Goal: Task Accomplishment & Management: Manage account settings

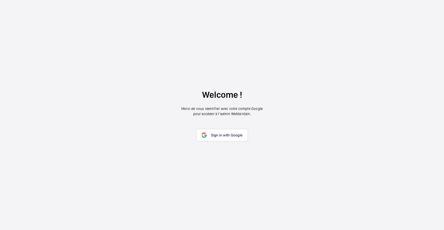
click at [222, 142] on wm-front-google-login "Welcome ! Merci de vous identifier avec votre compte Google pour accéder à l’ad…" at bounding box center [222, 115] width 444 height 230
click at [222, 139] on link "Sign in with Google" at bounding box center [222, 135] width 52 height 12
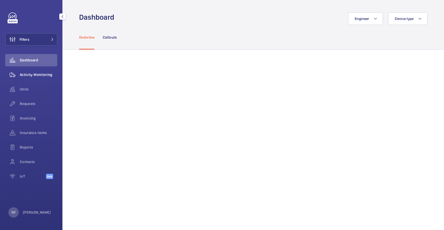
click at [23, 77] on span "Activity Monitoring" at bounding box center [38, 74] width 37 height 5
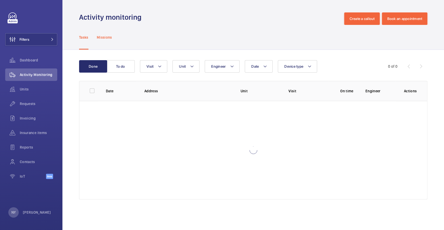
click at [108, 39] on p "Missions" at bounding box center [104, 37] width 15 height 5
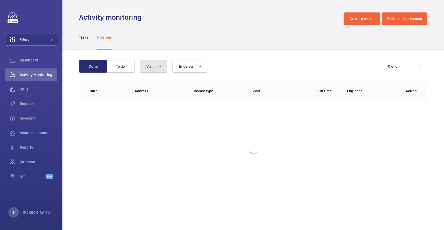
click at [150, 67] on span "Visit" at bounding box center [149, 66] width 7 height 4
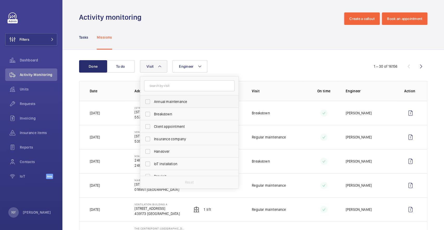
click at [175, 99] on label "Annual maintenance" at bounding box center [185, 102] width 90 height 12
click at [153, 99] on input "Annual maintenance" at bounding box center [147, 102] width 10 height 10
checkbox input "true"
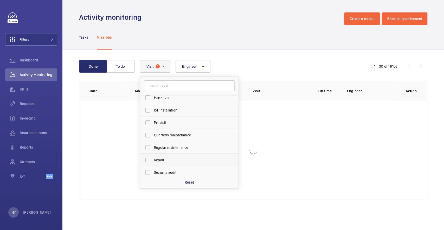
scroll to position [81, 0]
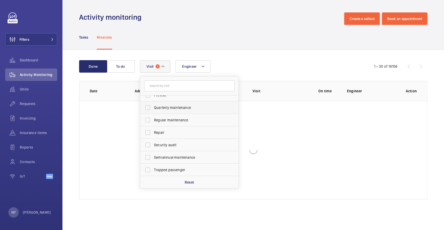
click at [180, 110] on label "Quarterly maintenance" at bounding box center [185, 108] width 90 height 12
click at [153, 110] on input "Quarterly maintenance" at bounding box center [147, 108] width 10 height 10
checkbox input "true"
click at [180, 116] on label "Regular maintenance" at bounding box center [185, 120] width 90 height 12
click at [153, 116] on input "Regular maintenance" at bounding box center [147, 120] width 10 height 10
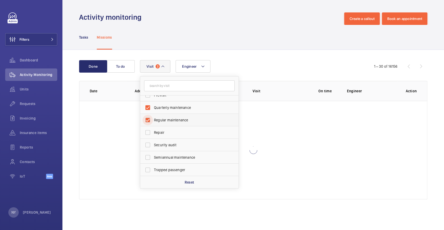
checkbox input "true"
drag, startPoint x: 181, startPoint y: 159, endPoint x: 215, endPoint y: 90, distance: 76.8
click at [182, 158] on span "Semiannual maintenance" at bounding box center [189, 157] width 71 height 5
click at [153, 158] on input "Semiannual maintenance" at bounding box center [147, 158] width 10 height 10
checkbox input "true"
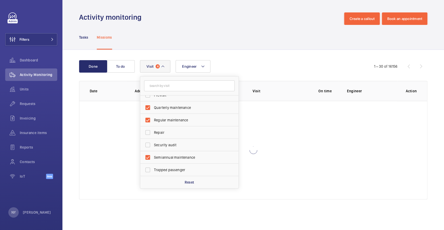
click at [238, 47] on div "Tasks Missions" at bounding box center [253, 37] width 348 height 25
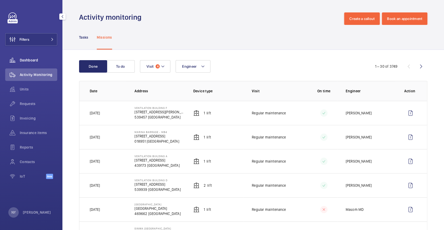
click at [27, 64] on div "Dashboard" at bounding box center [31, 60] width 52 height 12
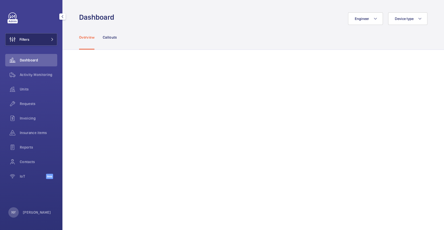
click at [49, 37] on button "Filters" at bounding box center [31, 39] width 52 height 12
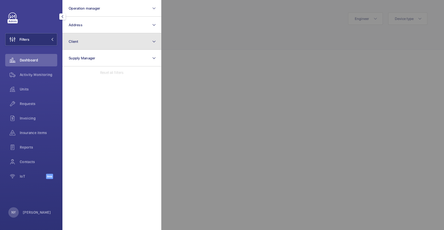
click at [97, 41] on button "Client" at bounding box center [111, 41] width 99 height 17
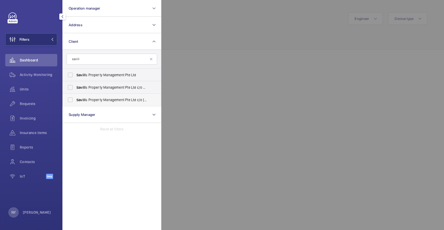
type input "savill"
click at [108, 99] on span "Savill s Property Management Pte Ltd c/o Shenguan Building" at bounding box center [111, 99] width 71 height 5
click at [75, 99] on input "Savill s Property Management Pte Ltd c/o Shenguan Building" at bounding box center [70, 100] width 10 height 10
checkbox input "true"
click at [230, 70] on div at bounding box center [383, 115] width 444 height 230
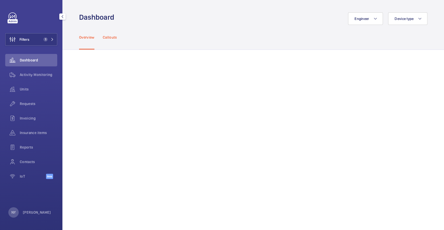
click at [111, 42] on div "Callouts" at bounding box center [110, 37] width 14 height 25
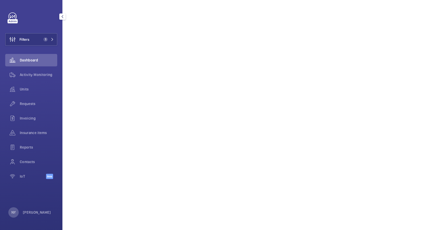
scroll to position [312, 0]
click at [26, 209] on div "NY Ngay Yin" at bounding box center [29, 213] width 43 height 10
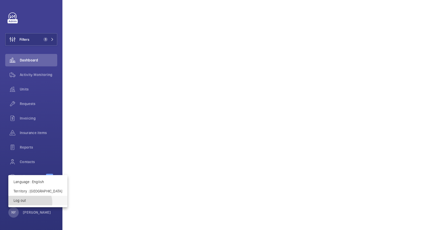
click at [29, 203] on p "Log out" at bounding box center [38, 200] width 49 height 5
